Goal: Task Accomplishment & Management: Manage account settings

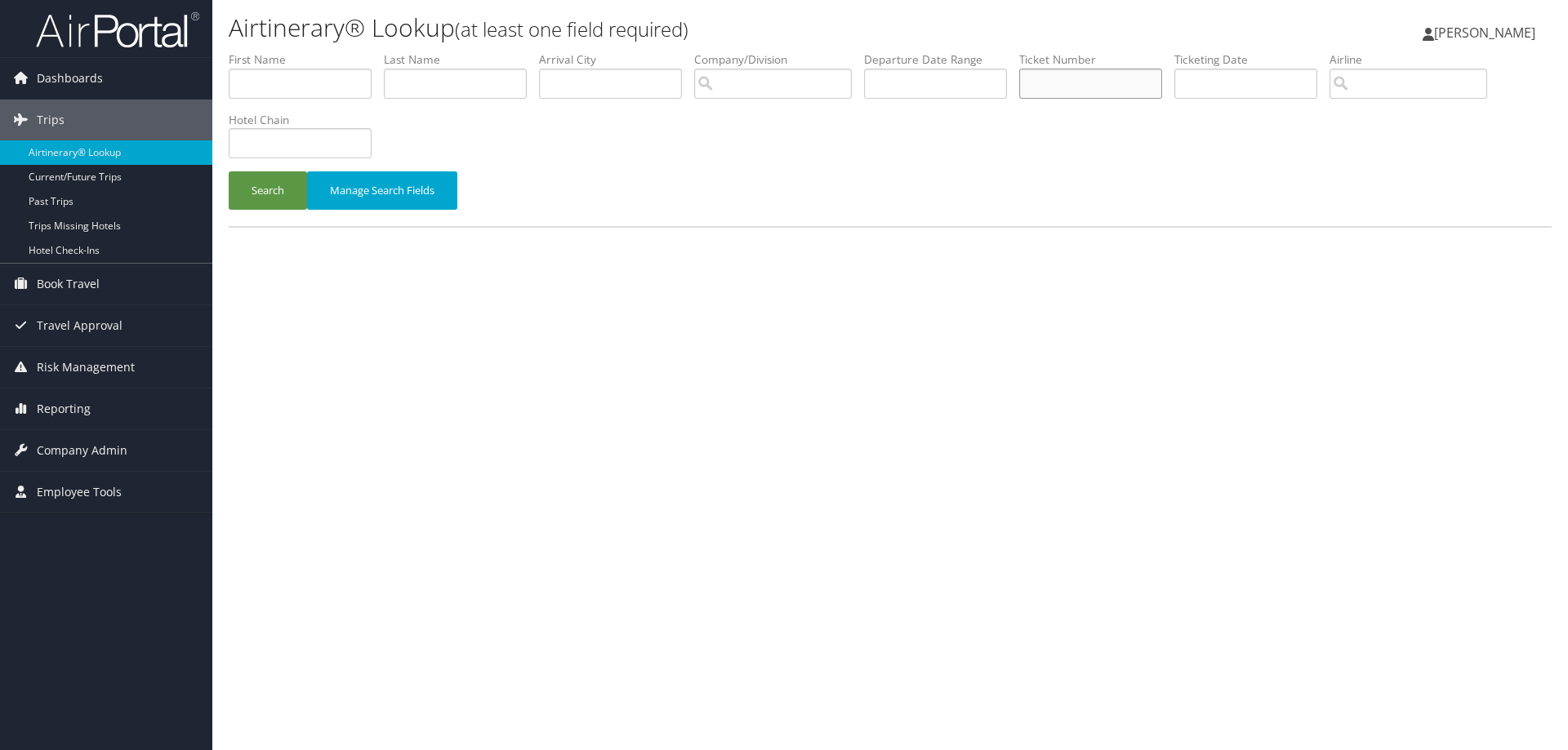
click at [1079, 84] on input "text" at bounding box center [1090, 84] width 143 height 30
type input "0067307528574"
click at [270, 191] on button "Search" at bounding box center [268, 190] width 79 height 38
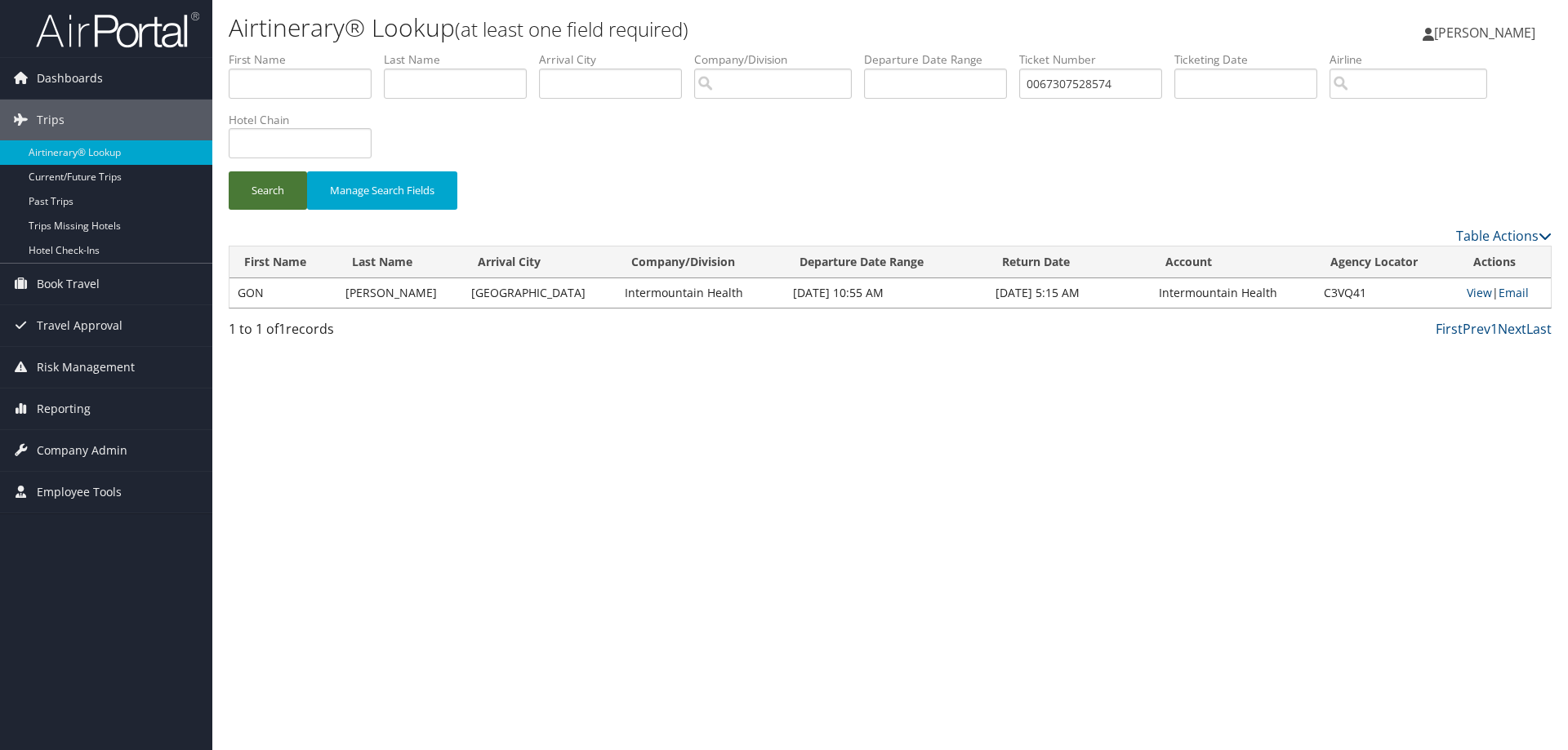
click at [269, 190] on button "Search" at bounding box center [268, 190] width 79 height 38
click at [1512, 289] on link "Email" at bounding box center [1514, 292] width 30 height 16
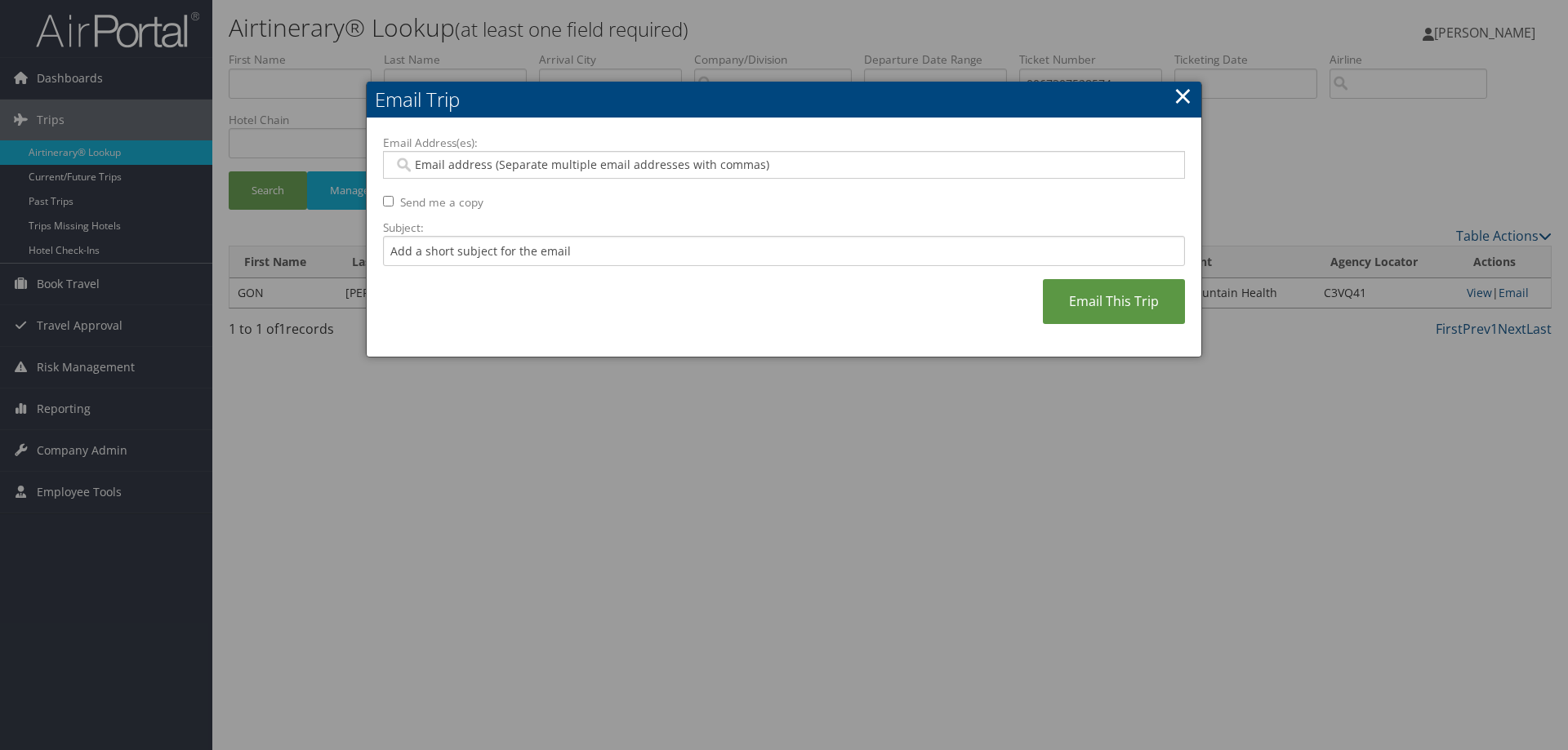
click at [428, 158] on input "Email Address(es):" at bounding box center [784, 165] width 780 height 17
type input "jacki"
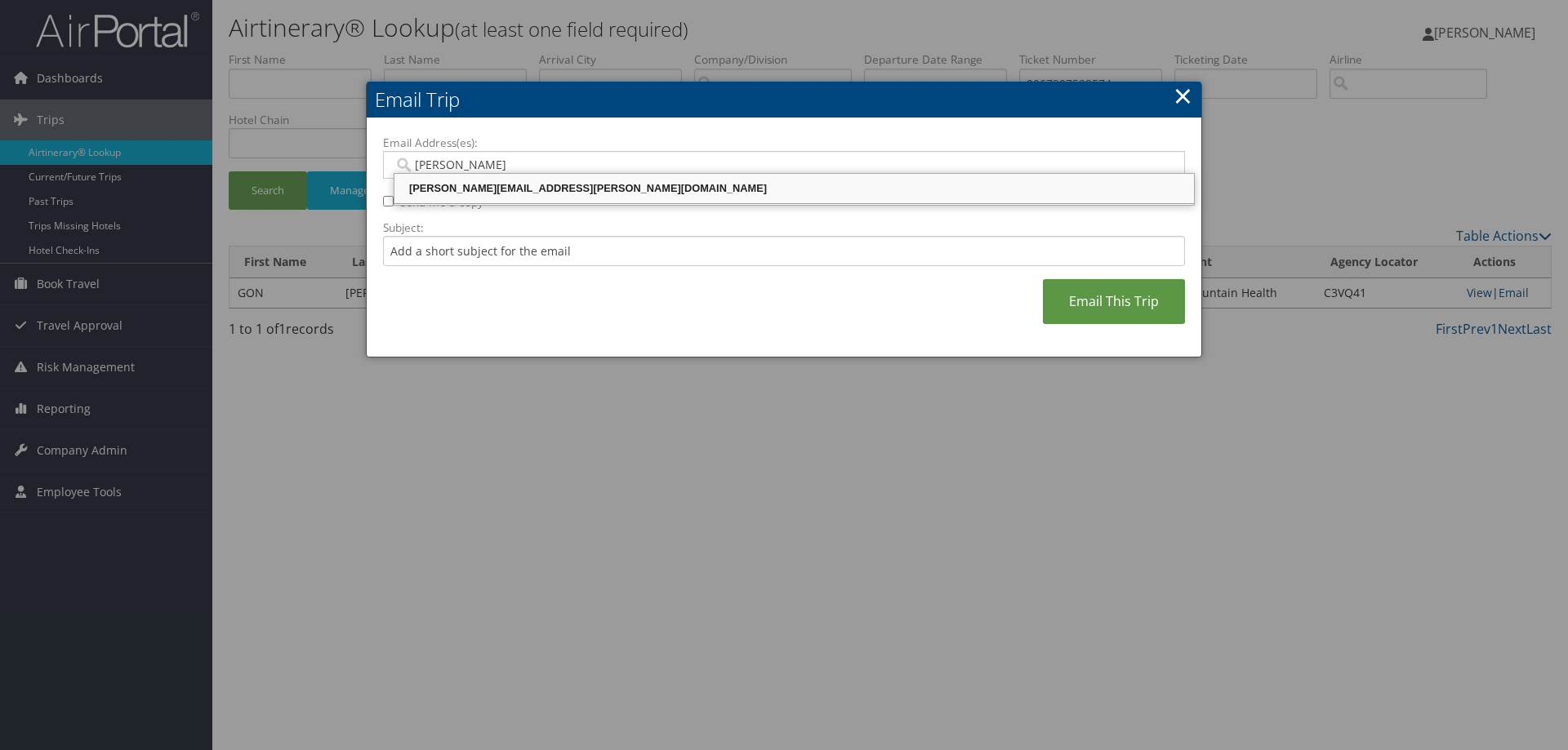
click at [552, 189] on div "JACKI.VERNON@IMAIL.ORG" at bounding box center [794, 189] width 794 height 17
type input "JACKI.VERNON@IMAIL.ORG"
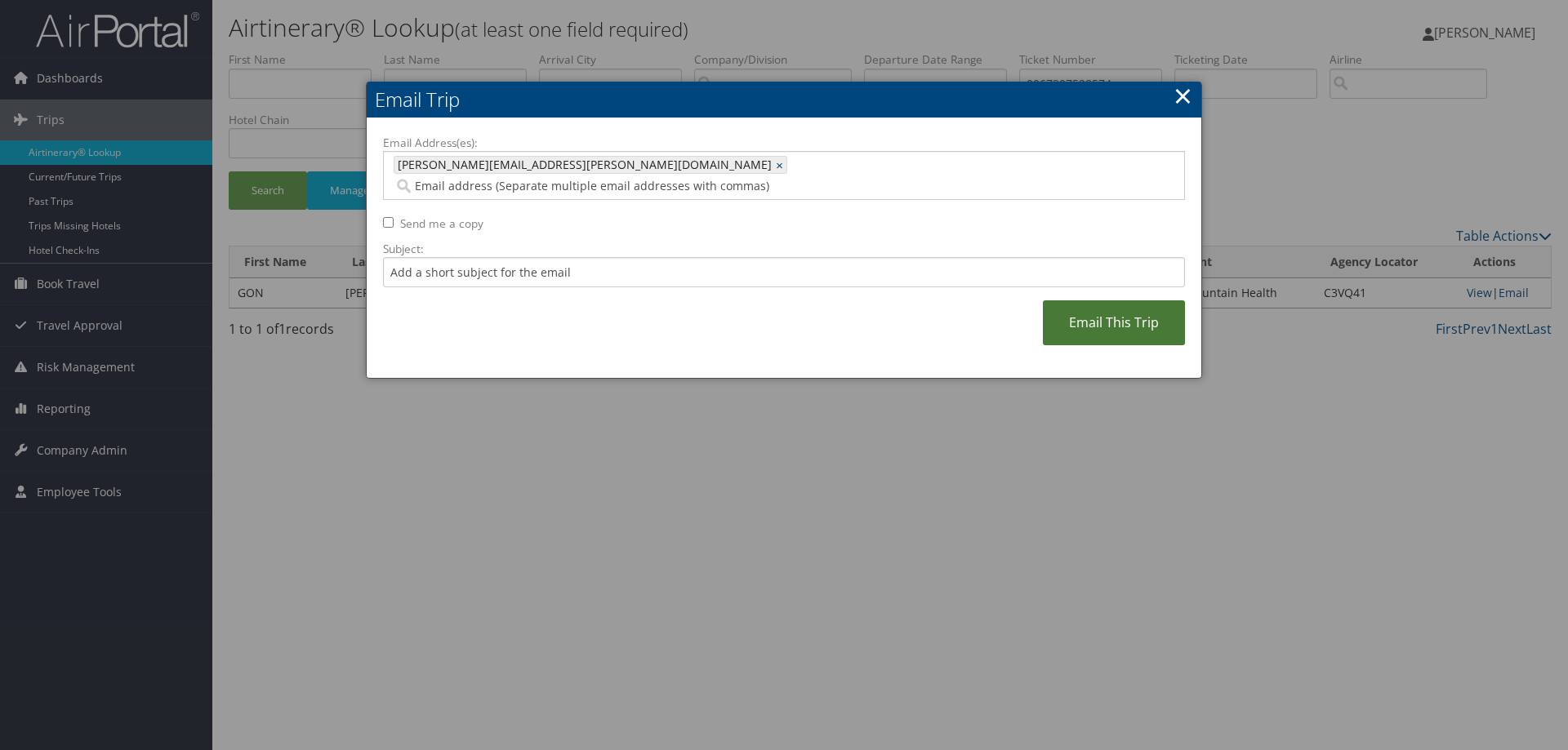
click at [1083, 308] on link "Email This Trip" at bounding box center [1114, 323] width 142 height 45
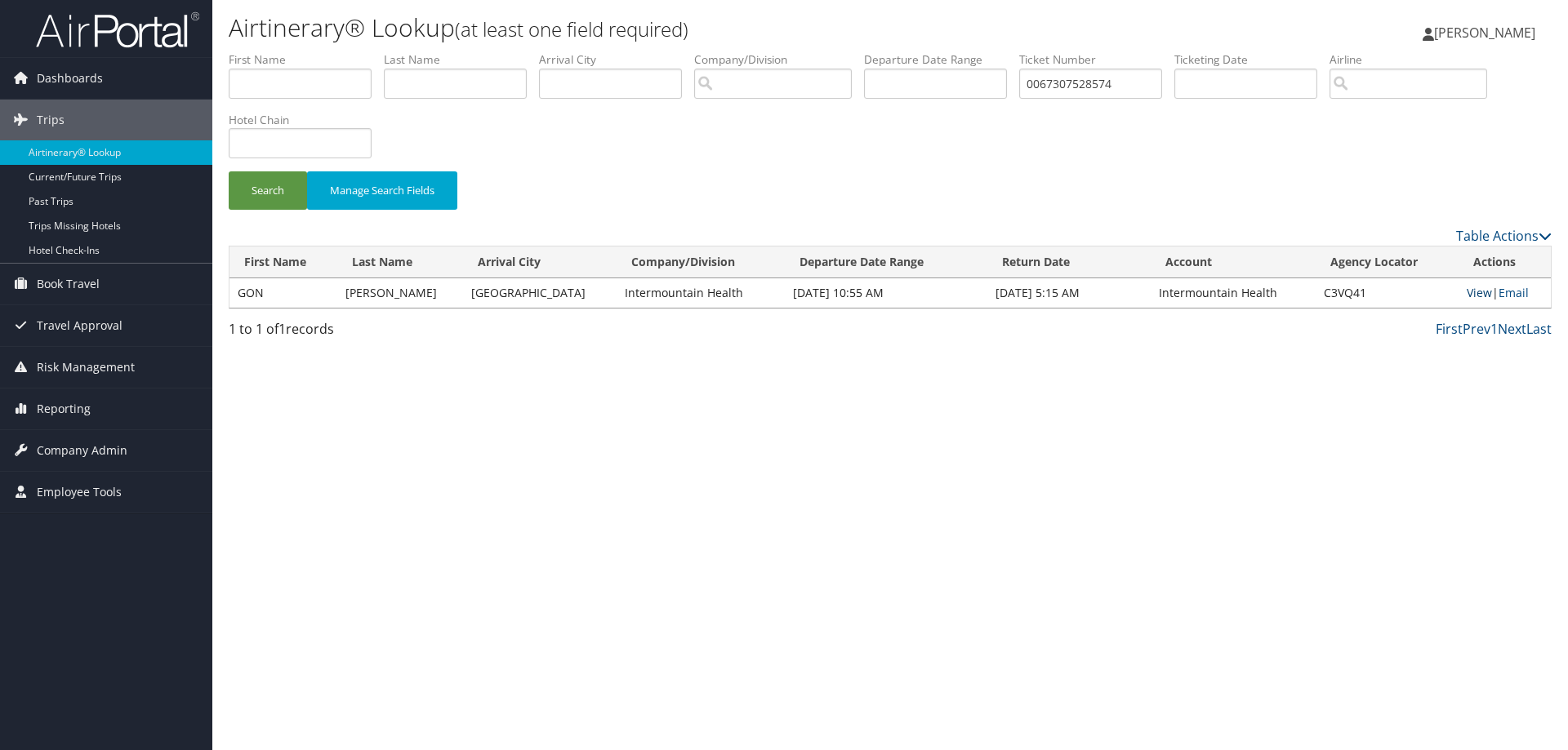
click at [1467, 293] on link "View" at bounding box center [1479, 292] width 25 height 16
drag, startPoint x: 1134, startPoint y: 84, endPoint x: 657, endPoint y: 73, distance: 477.1
click at [657, 52] on ul "First Name Last Name Departure City Arrival City Company/Division Airport/City …" at bounding box center [891, 52] width 1323 height 0
click at [97, 445] on span "Company Admin" at bounding box center [82, 450] width 91 height 41
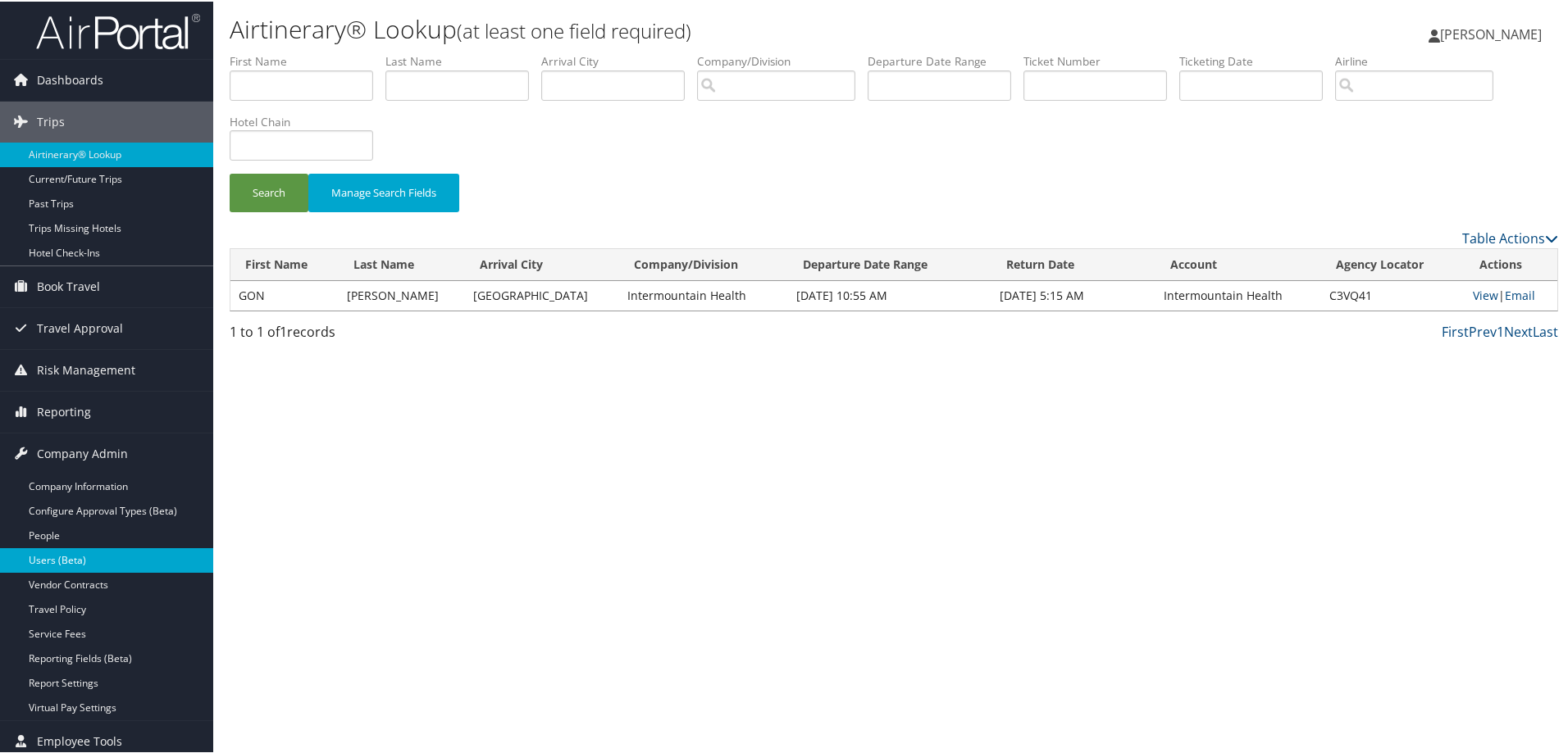
click at [71, 555] on link "Users (Beta)" at bounding box center [107, 558] width 213 height 24
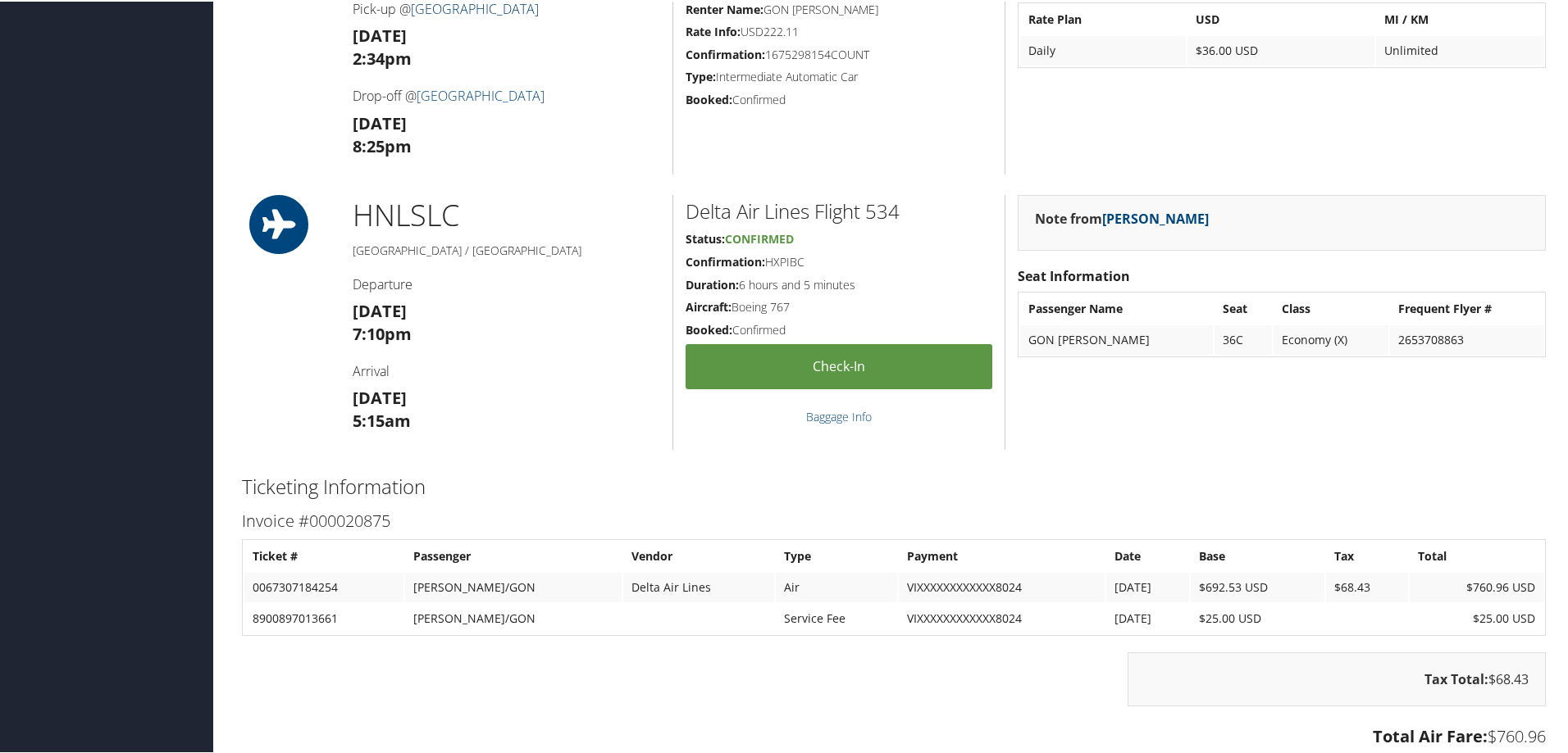
scroll to position [1066, 0]
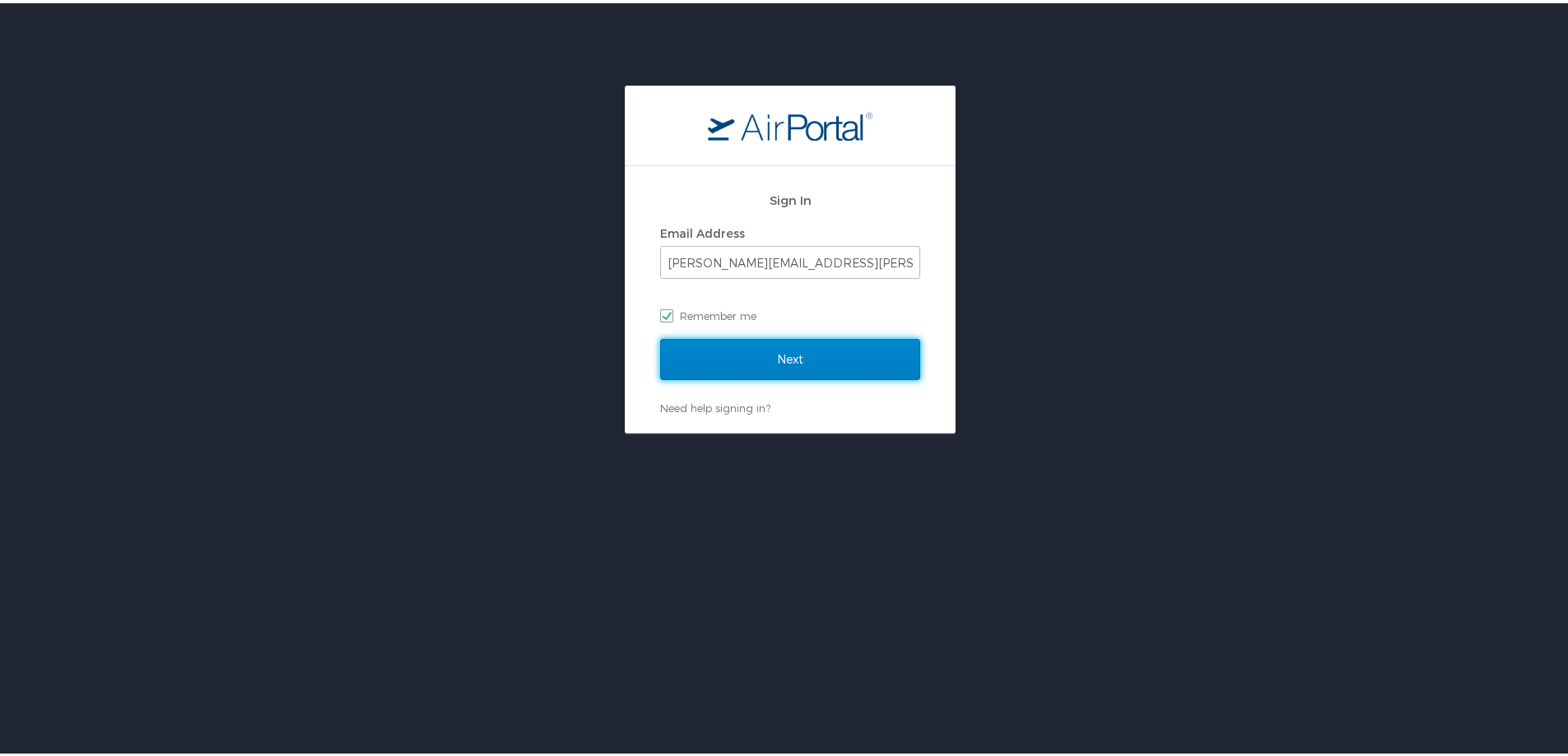
click at [733, 369] on input "Next" at bounding box center [790, 356] width 260 height 41
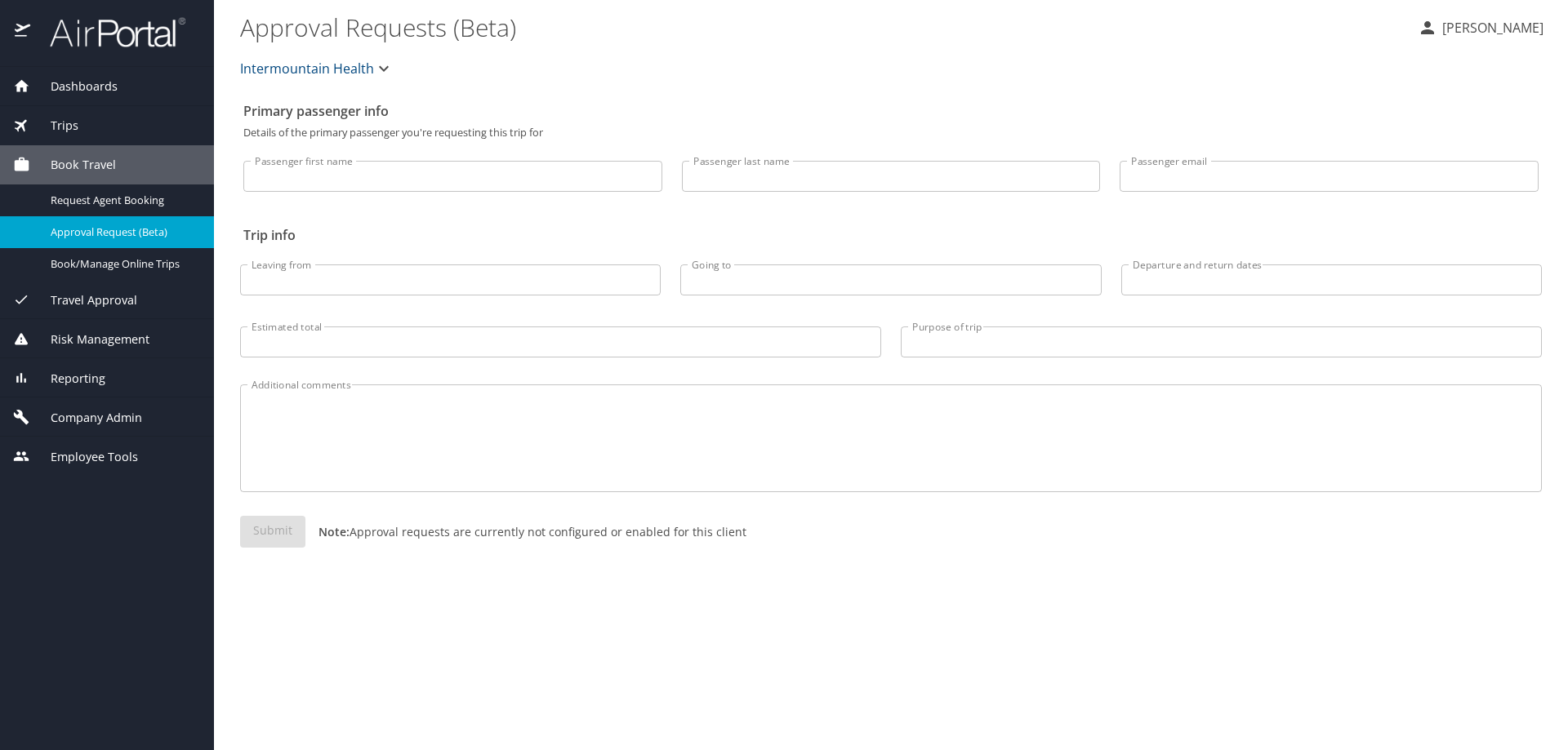
click at [112, 413] on span "Company Admin" at bounding box center [86, 418] width 112 height 18
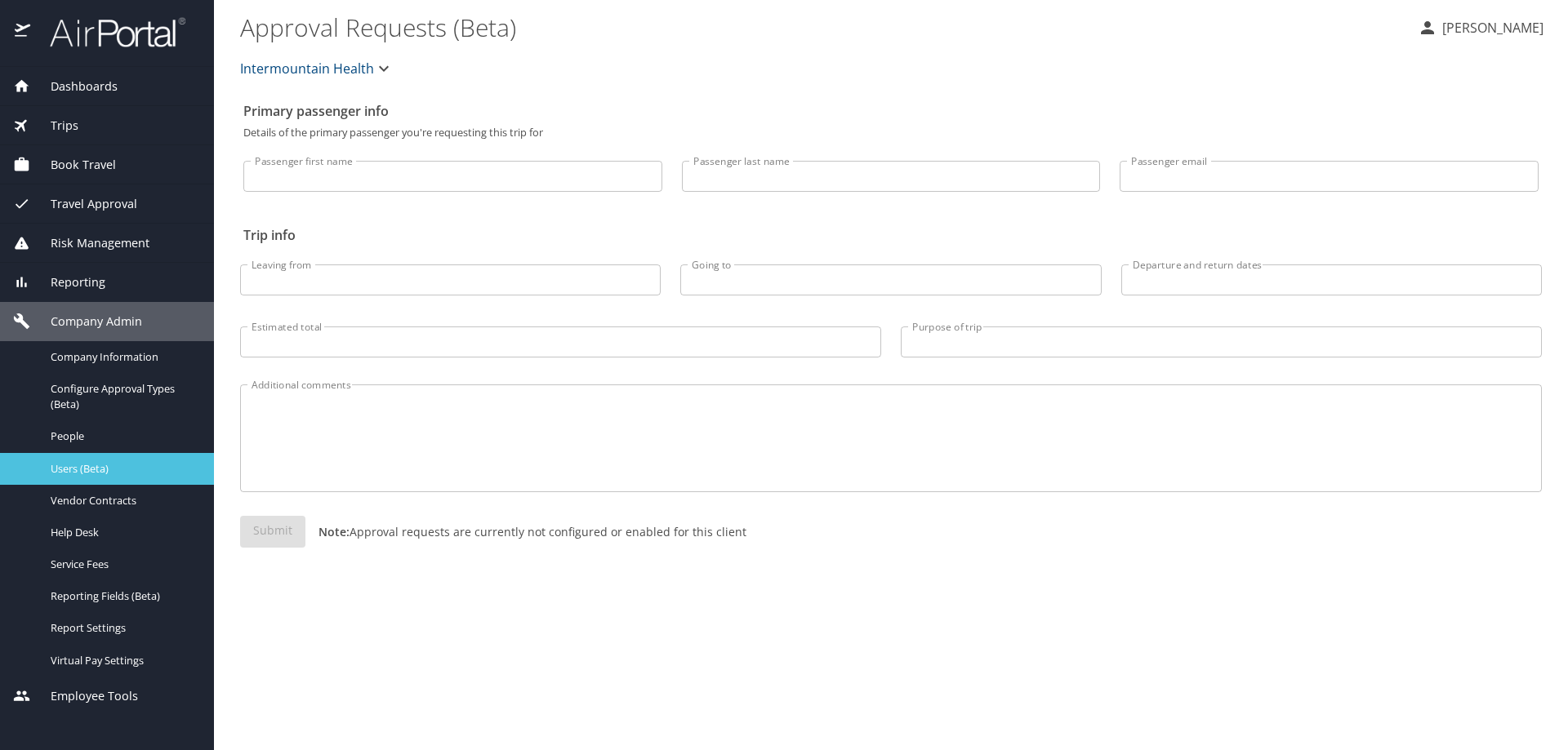
click at [91, 464] on span "Users (Beta)" at bounding box center [123, 469] width 144 height 16
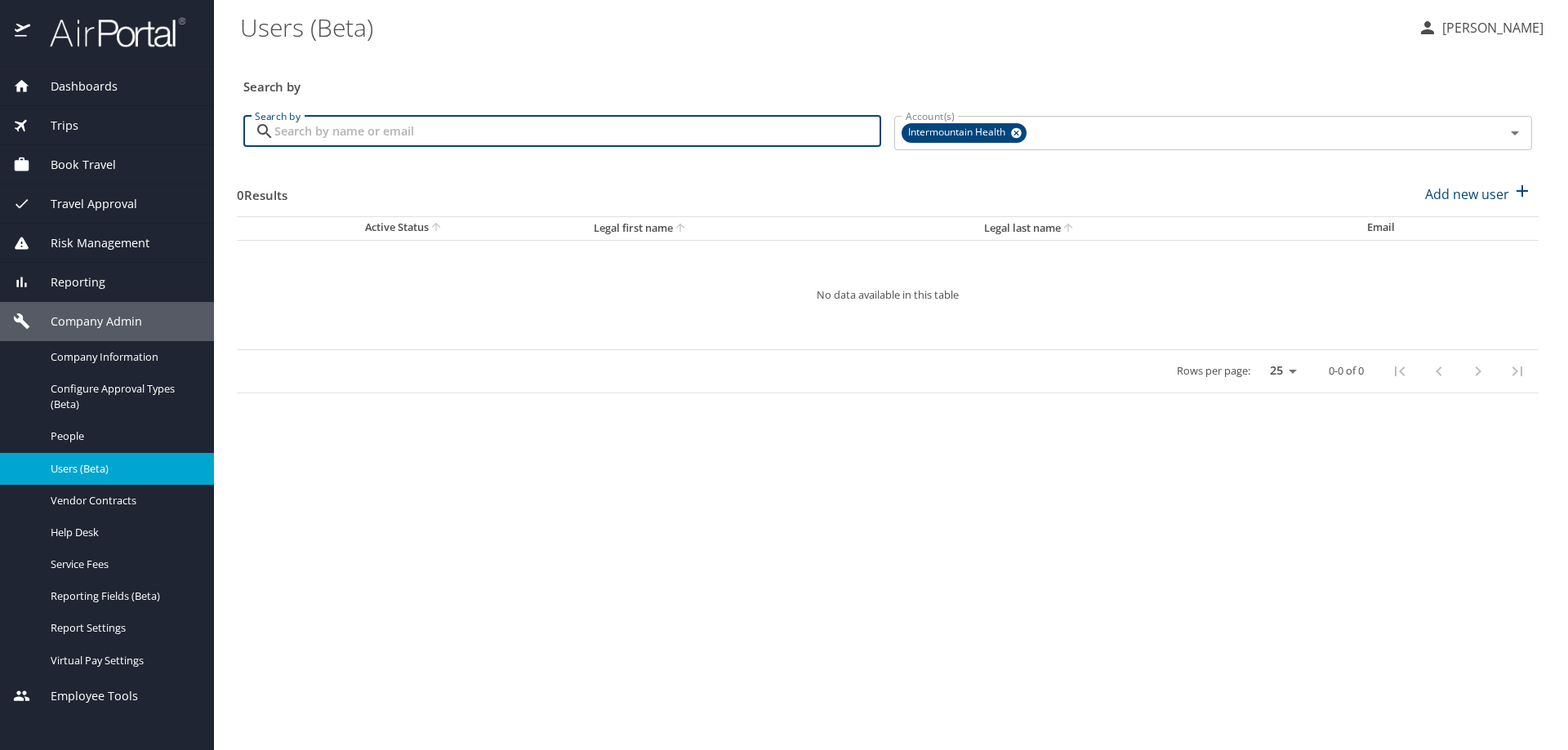
click at [307, 136] on input "Search by" at bounding box center [577, 131] width 606 height 31
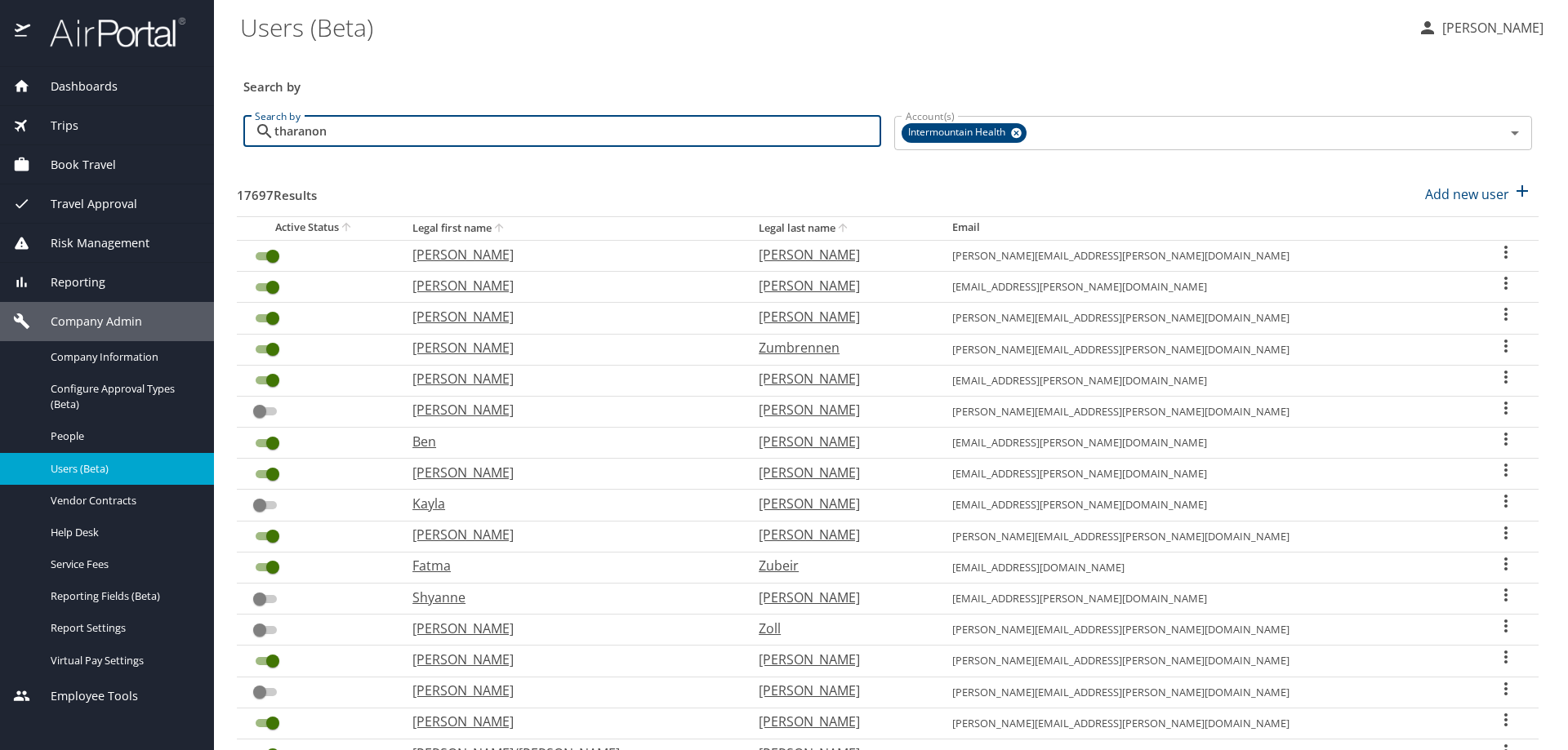
type input "tharanon"
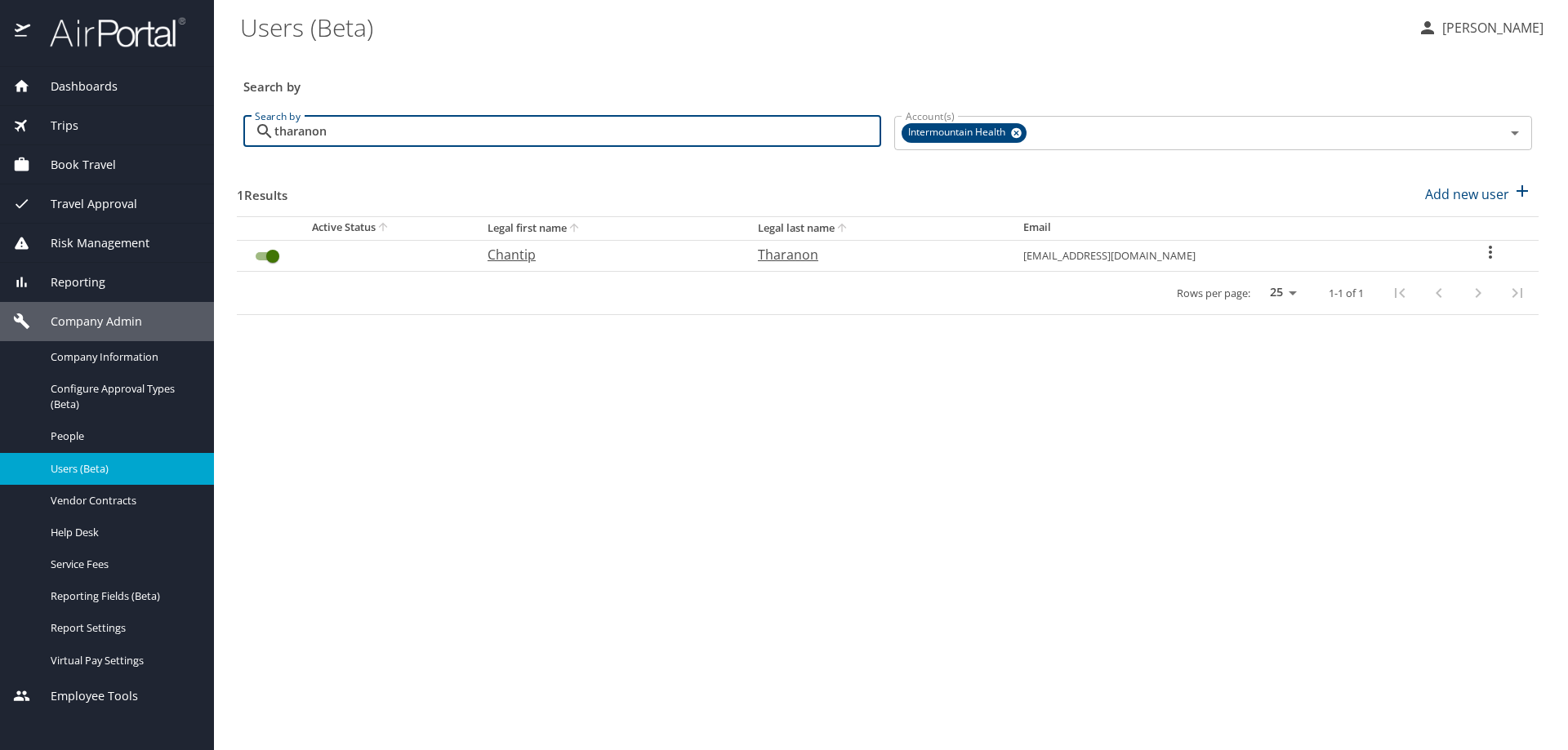
click at [1490, 251] on icon "User Search Table" at bounding box center [1489, 251] width 19 height 19
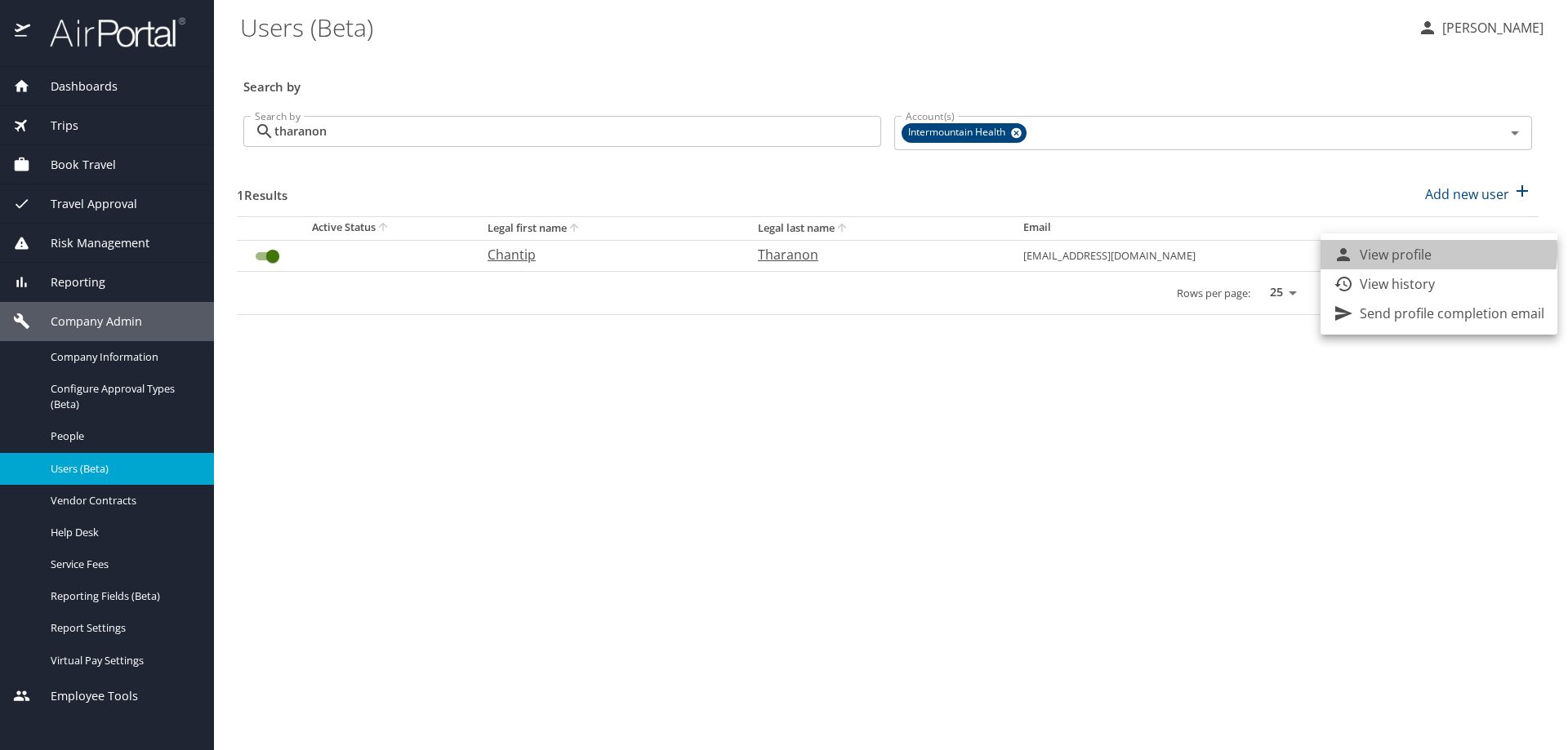
click at [1410, 251] on p "View profile" at bounding box center [1396, 254] width 72 height 19
select select "US"
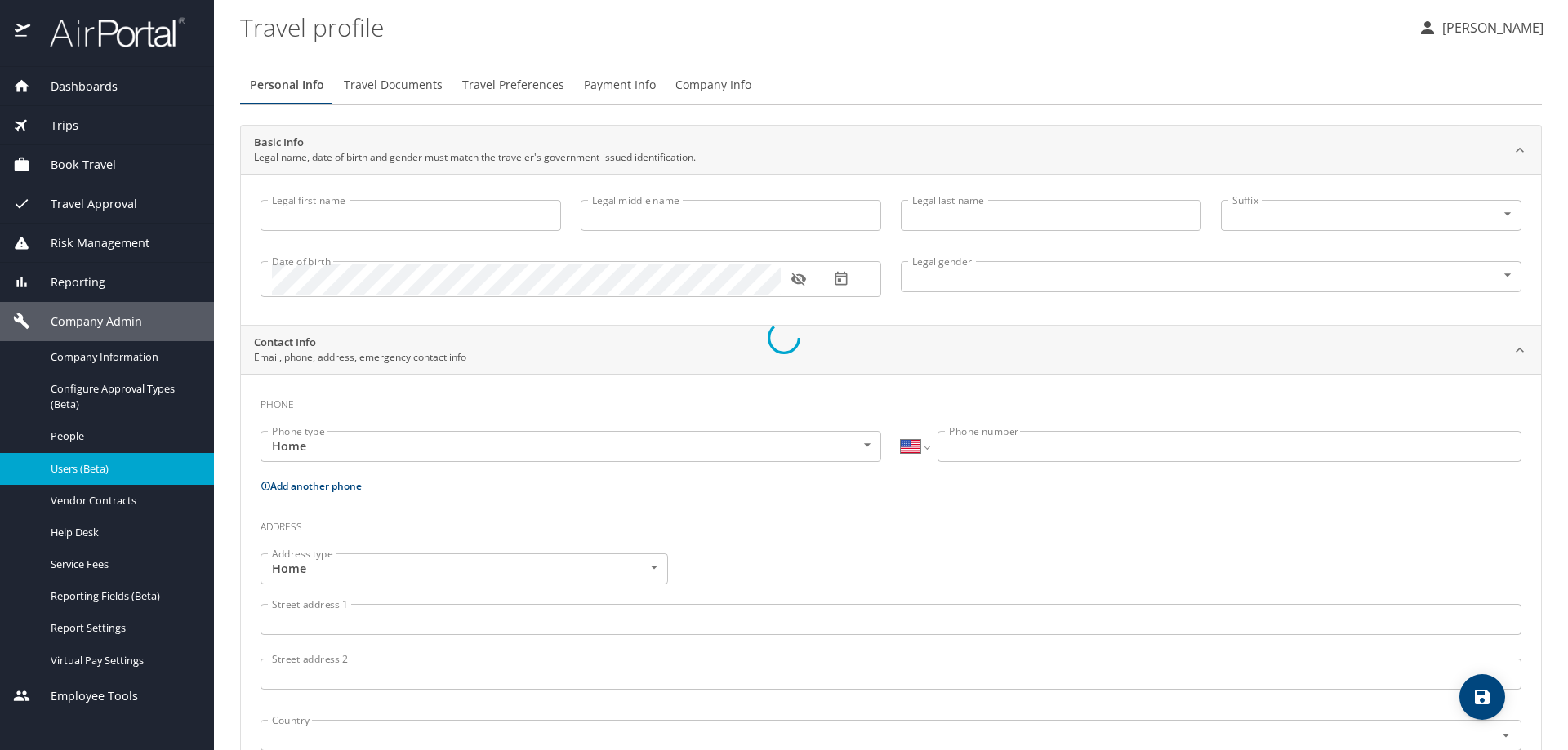
type input "Chantip"
type input "Tharanon"
type input "[DEMOGRAPHIC_DATA]"
select select "US"
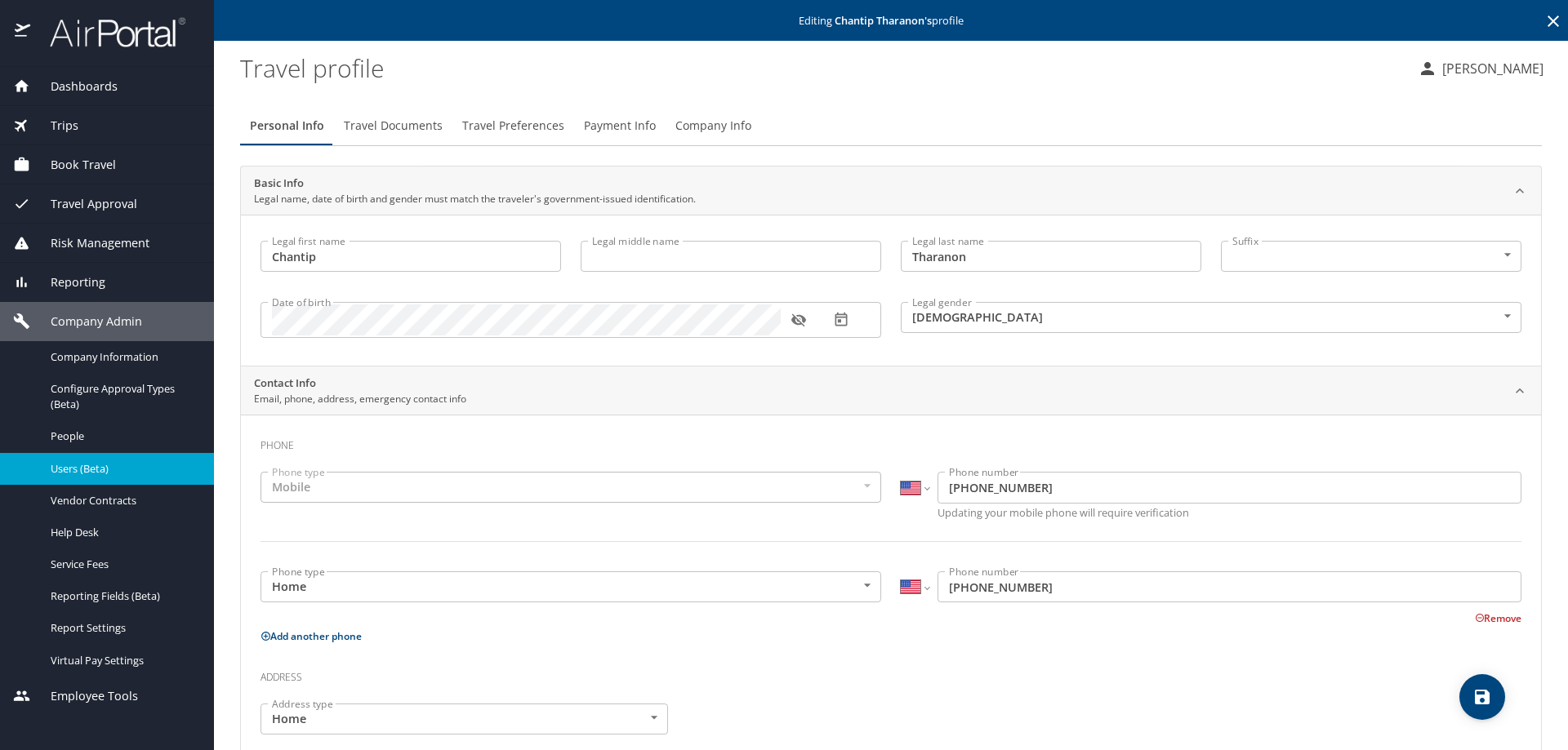
click at [689, 128] on span "Company Info" at bounding box center [713, 126] width 76 height 20
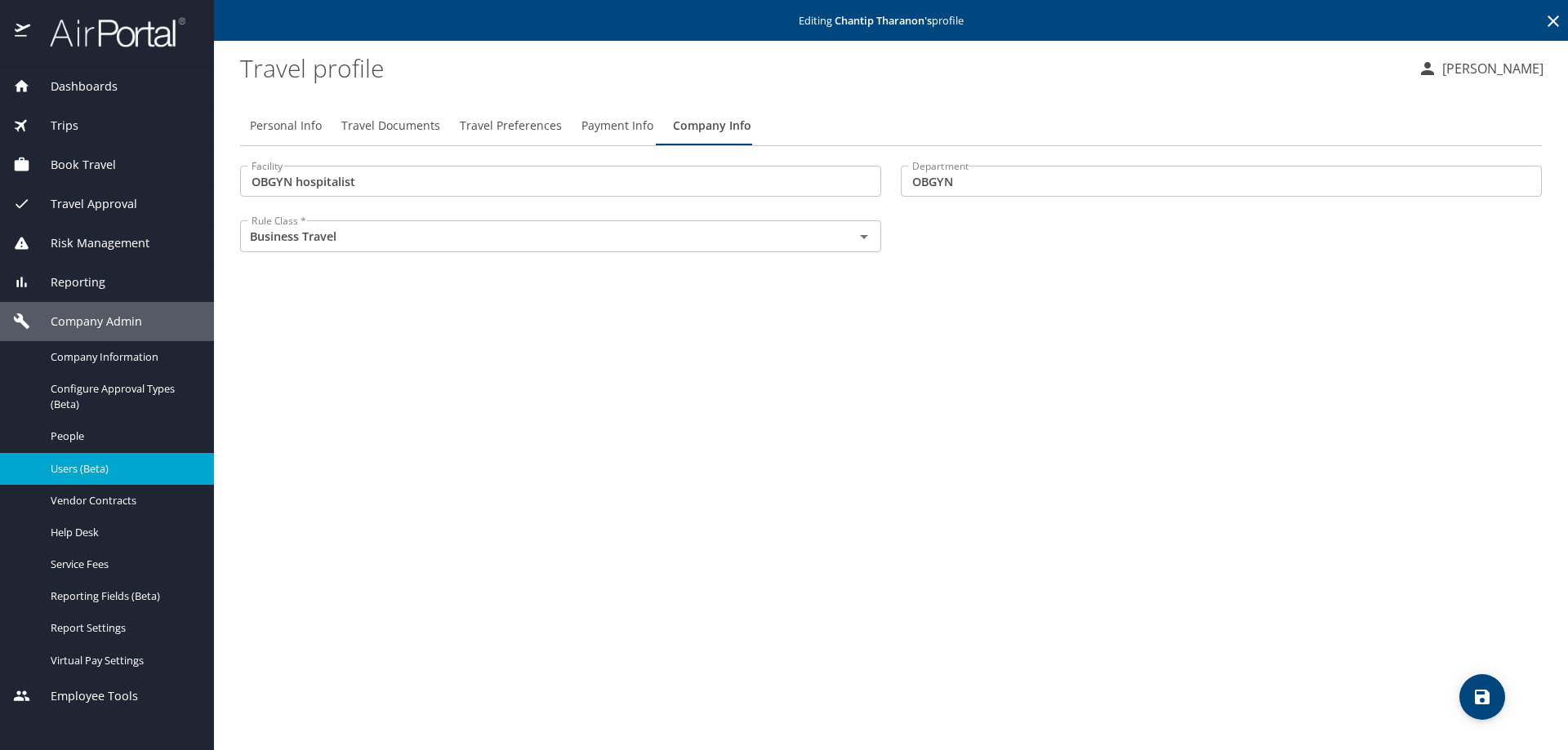
click at [287, 121] on span "Personal Info" at bounding box center [286, 126] width 72 height 20
select select "US"
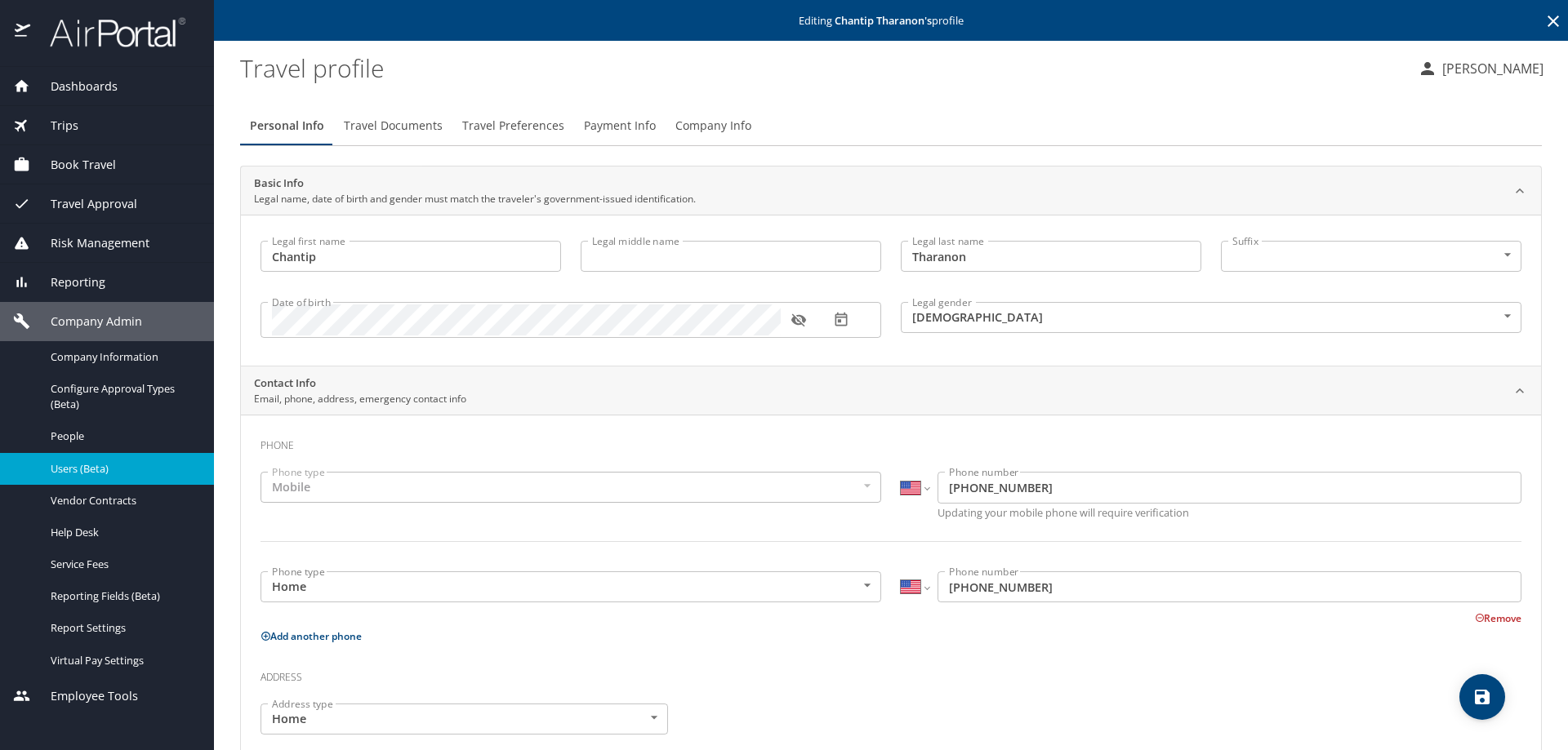
click at [718, 123] on span "Company Info" at bounding box center [713, 126] width 76 height 20
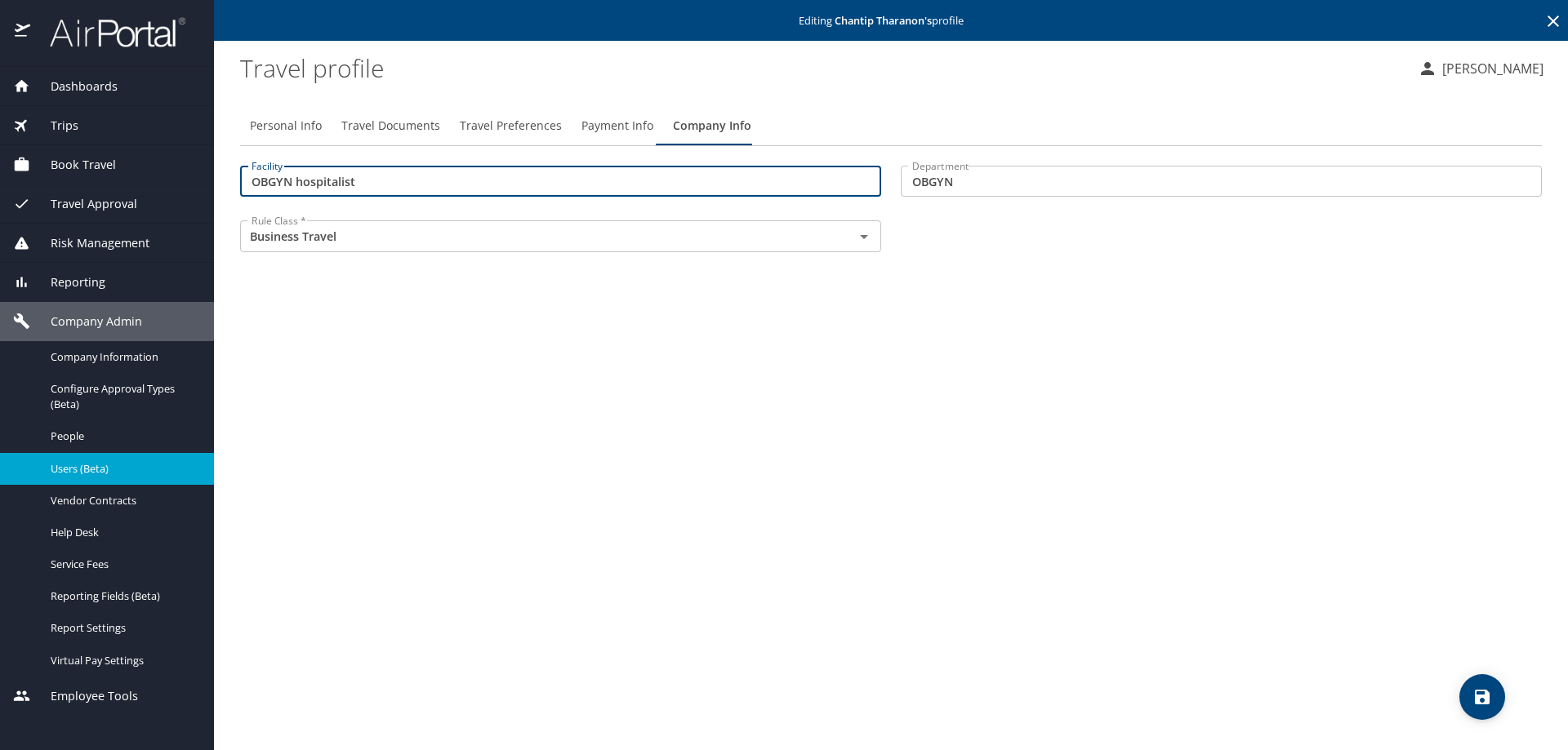
drag, startPoint x: 361, startPoint y: 178, endPoint x: 125, endPoint y: 163, distance: 236.5
click at [125, 163] on div "Dashboards AirPortal 360™ Manager My Travel Dashboard Trips Airtinerary® Lookup…" at bounding box center [784, 375] width 1568 height 750
type input "43000"
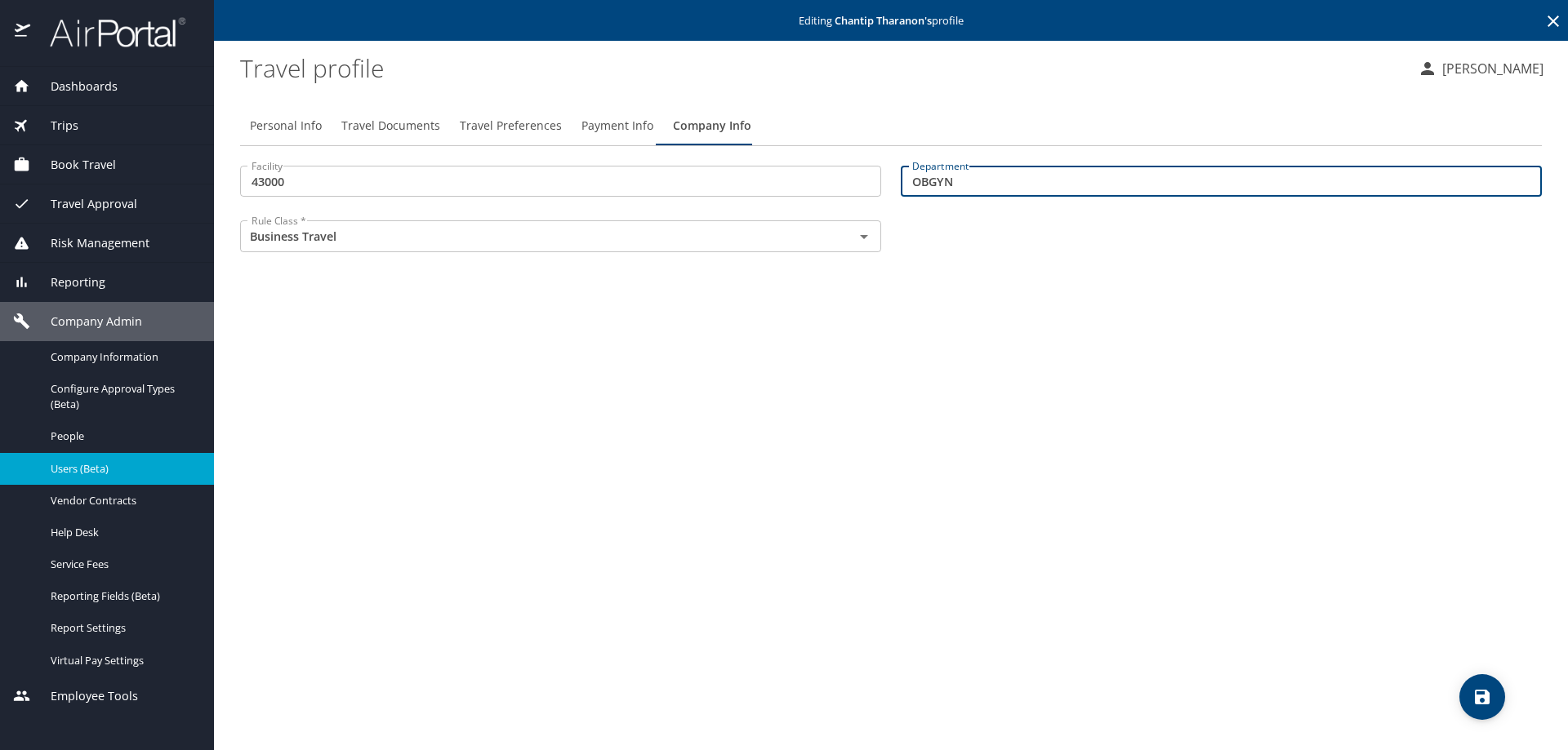
drag, startPoint x: 978, startPoint y: 177, endPoint x: 889, endPoint y: 186, distance: 89.5
click at [889, 186] on div "Facility 43000 Facility Department OBGYN Department Rule Class * Business Trave…" at bounding box center [891, 210] width 1322 height 109
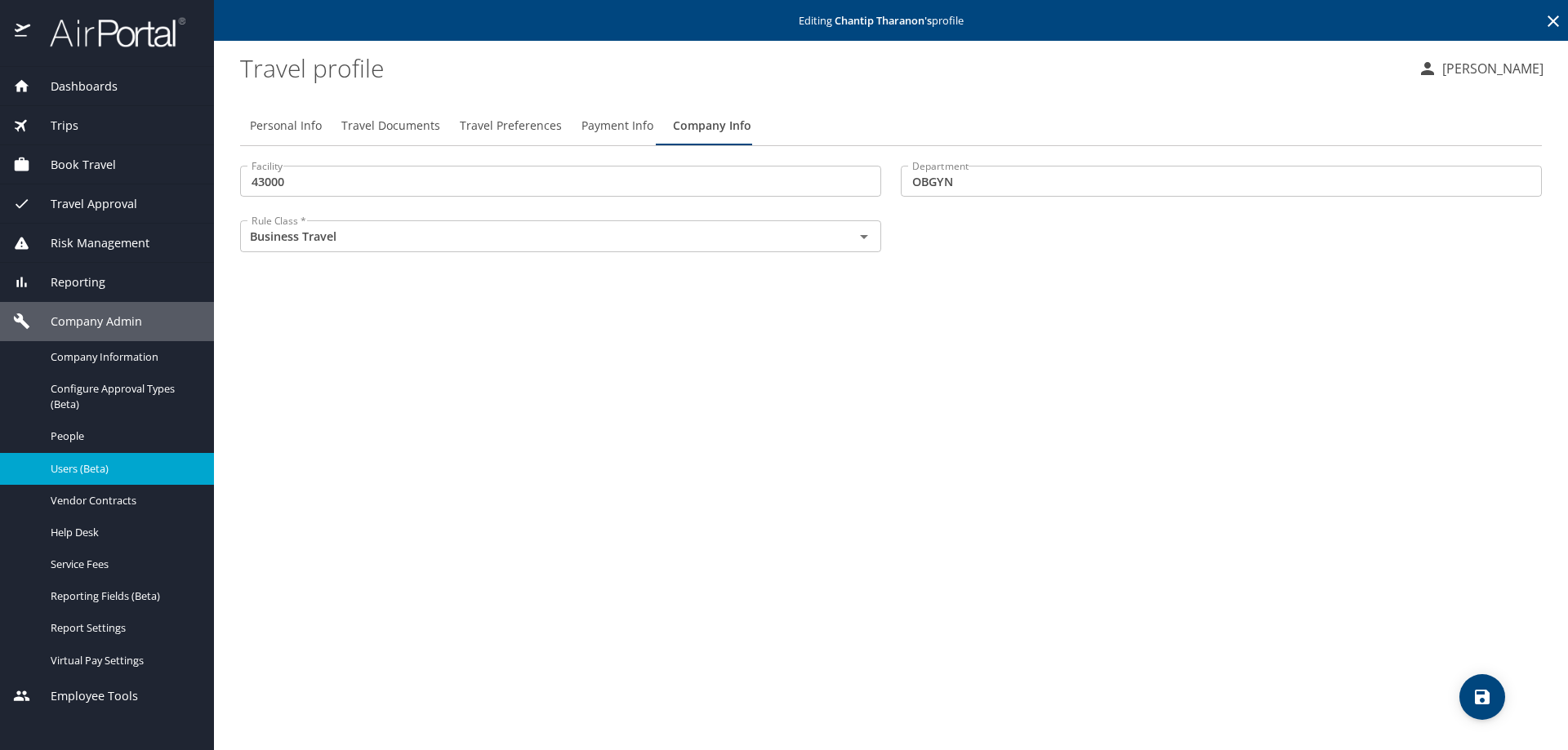
click at [938, 176] on input "OBGYN" at bounding box center [1220, 180] width 641 height 31
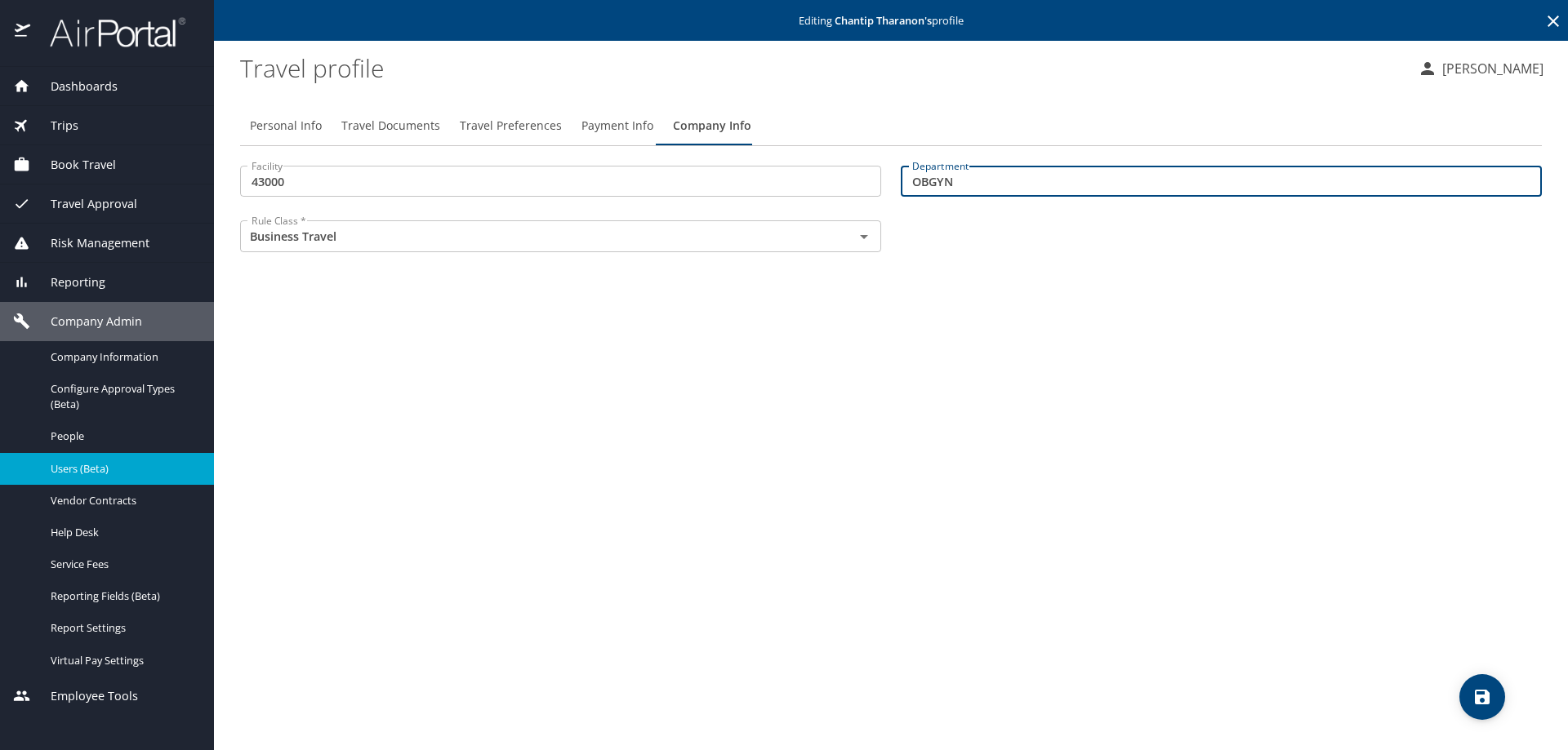
drag, startPoint x: 965, startPoint y: 188, endPoint x: 753, endPoint y: 190, distance: 212.0
click at [753, 190] on div "Facility 43000 Facility Department OBGYN Department Rule Class * Business Trave…" at bounding box center [891, 210] width 1322 height 109
type input "79456"
click at [1489, 704] on icon "save" at bounding box center [1482, 697] width 15 height 15
